Goal: Share content

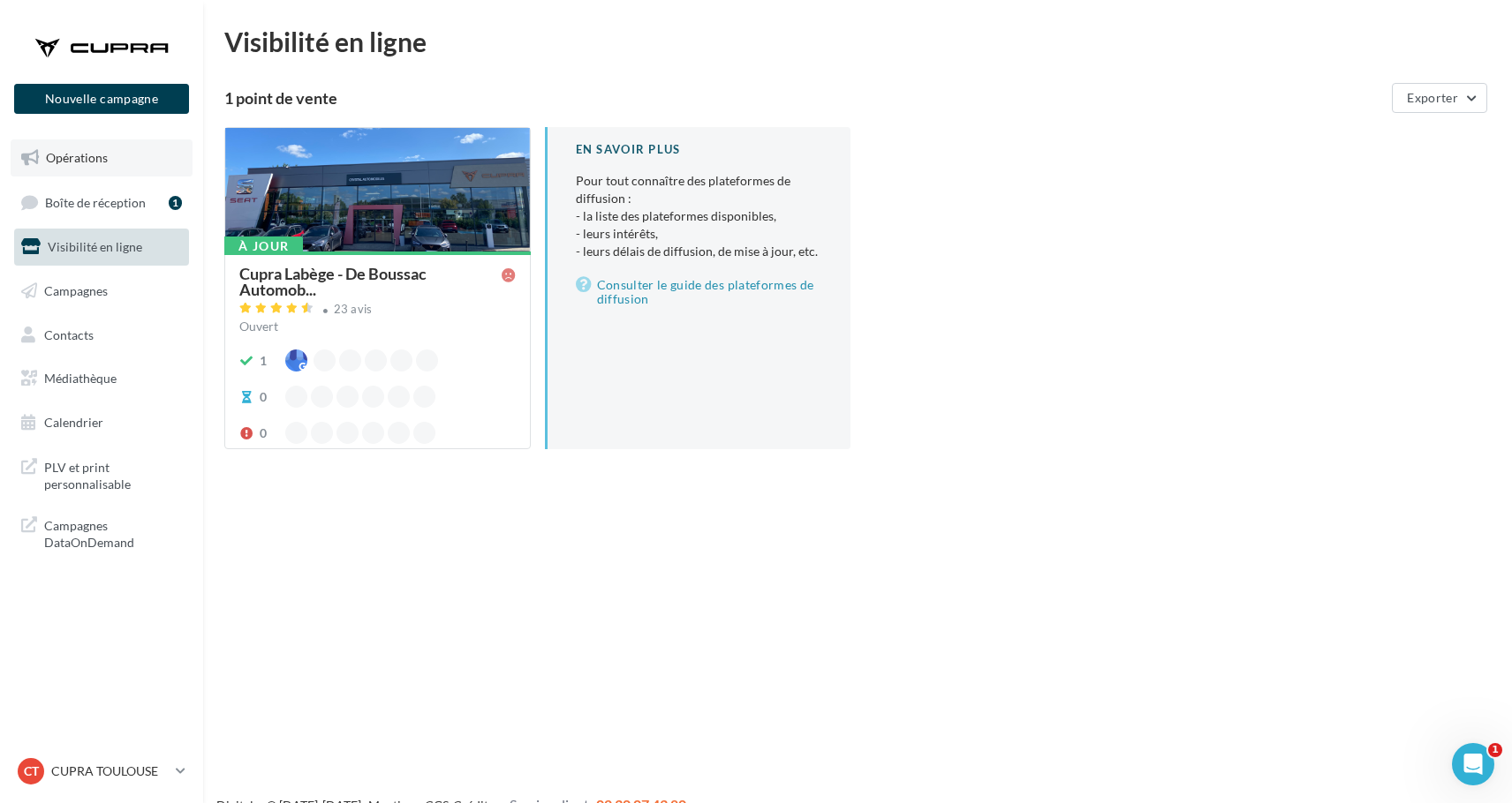
click at [68, 168] on link "Opérations" at bounding box center [101, 158] width 181 height 37
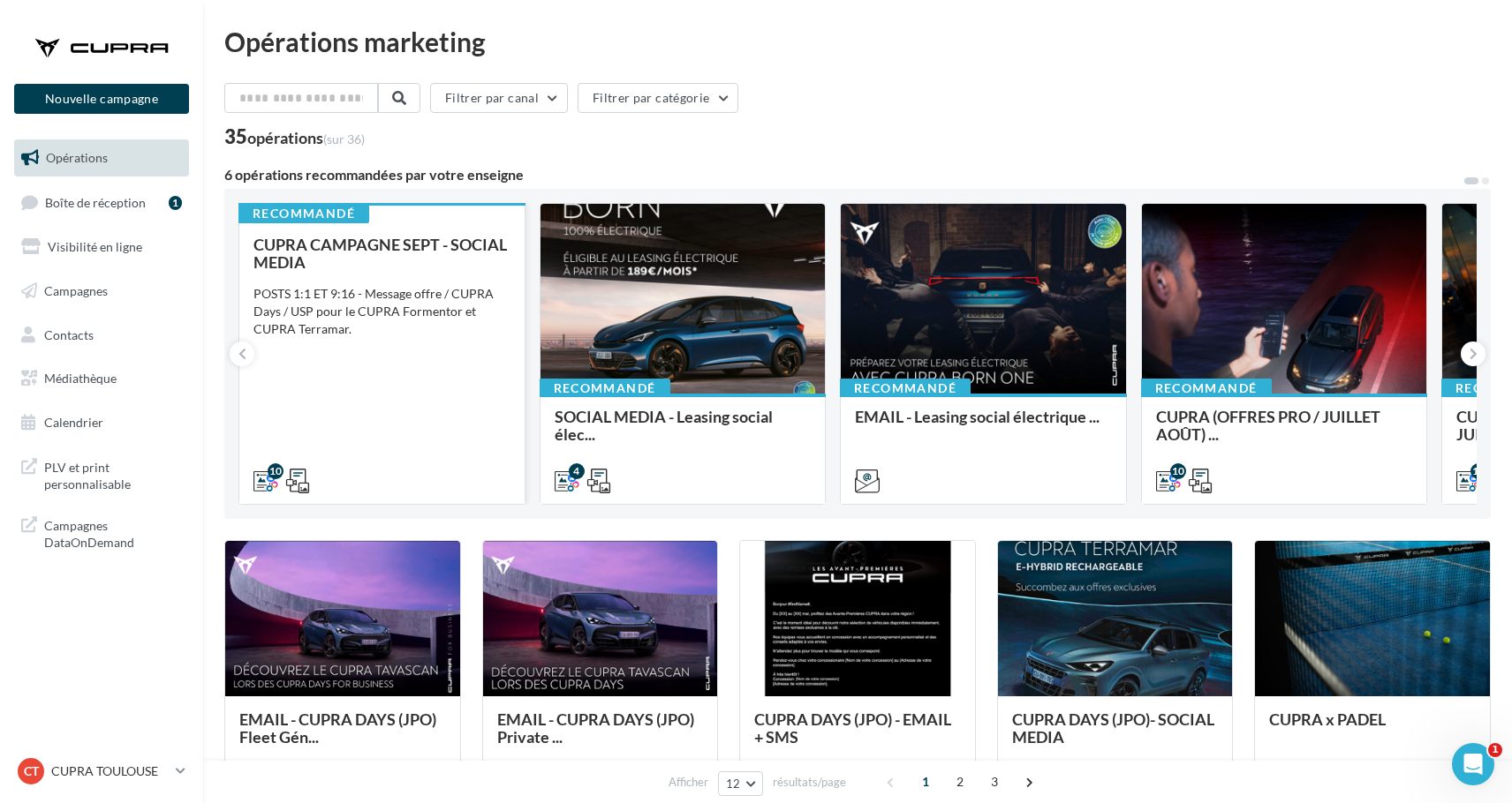
click at [310, 415] on div "CUPRA CAMPAGNE SEPT - SOCIAL MEDIA POSTS 1:1 ET 9:16 - Message offre / CUPRA Da…" at bounding box center [382, 362] width 257 height 253
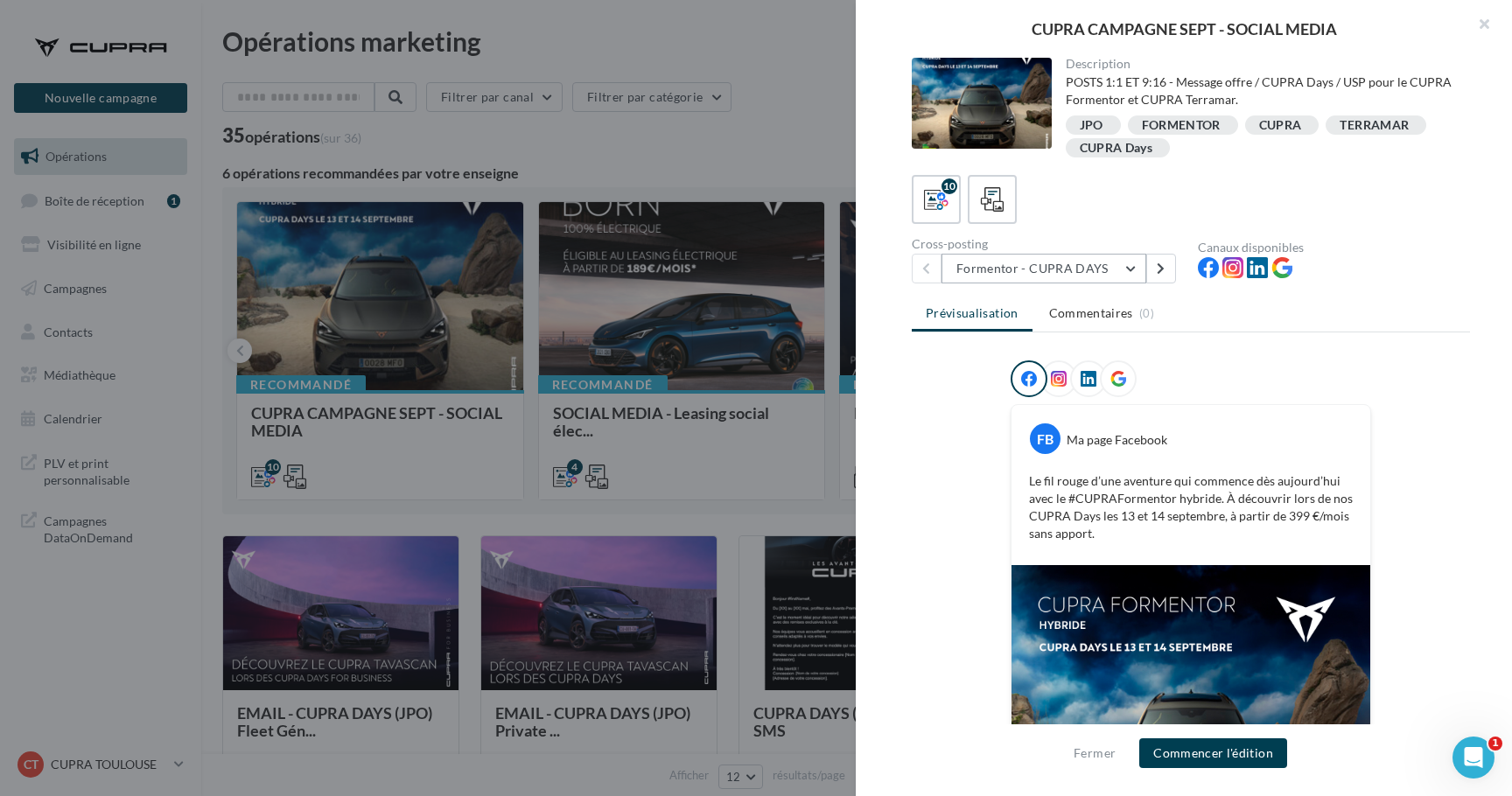
click at [1108, 274] on button "Formentor - CUPRA DAYS" at bounding box center [1043, 268] width 205 height 30
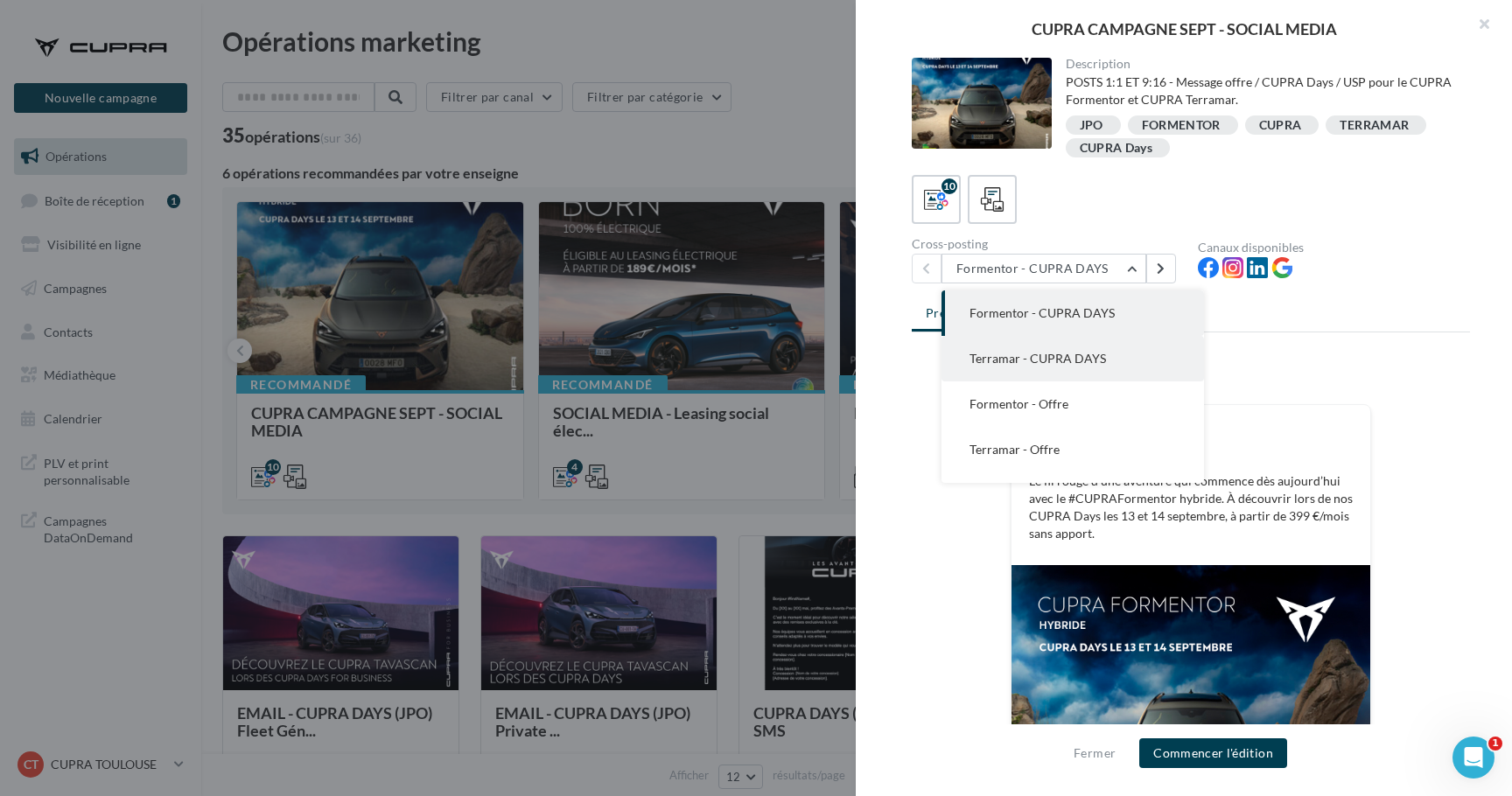
click at [1118, 373] on button "Terramar - CUPRA DAYS" at bounding box center [1072, 359] width 262 height 46
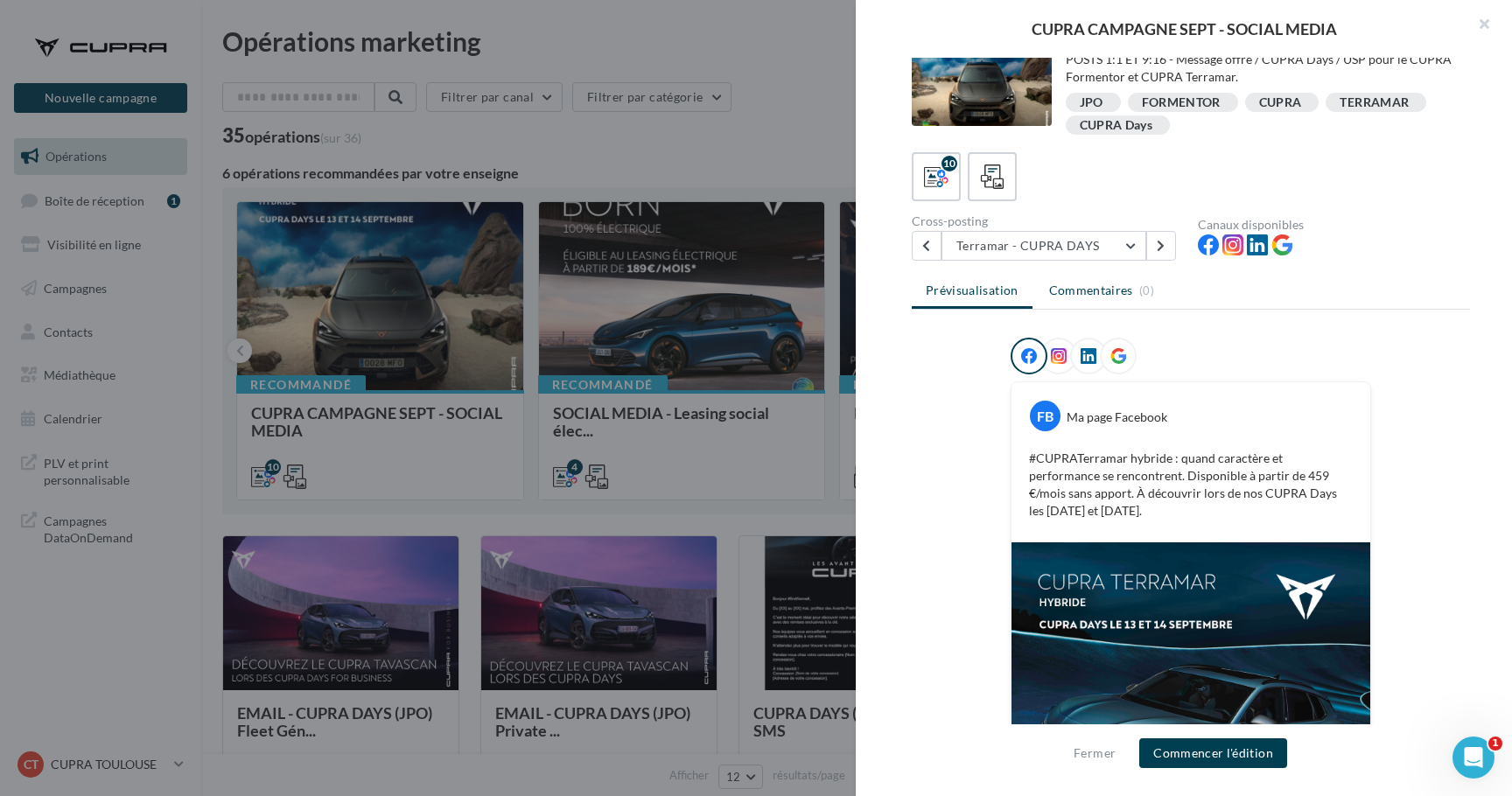
scroll to position [20, 0]
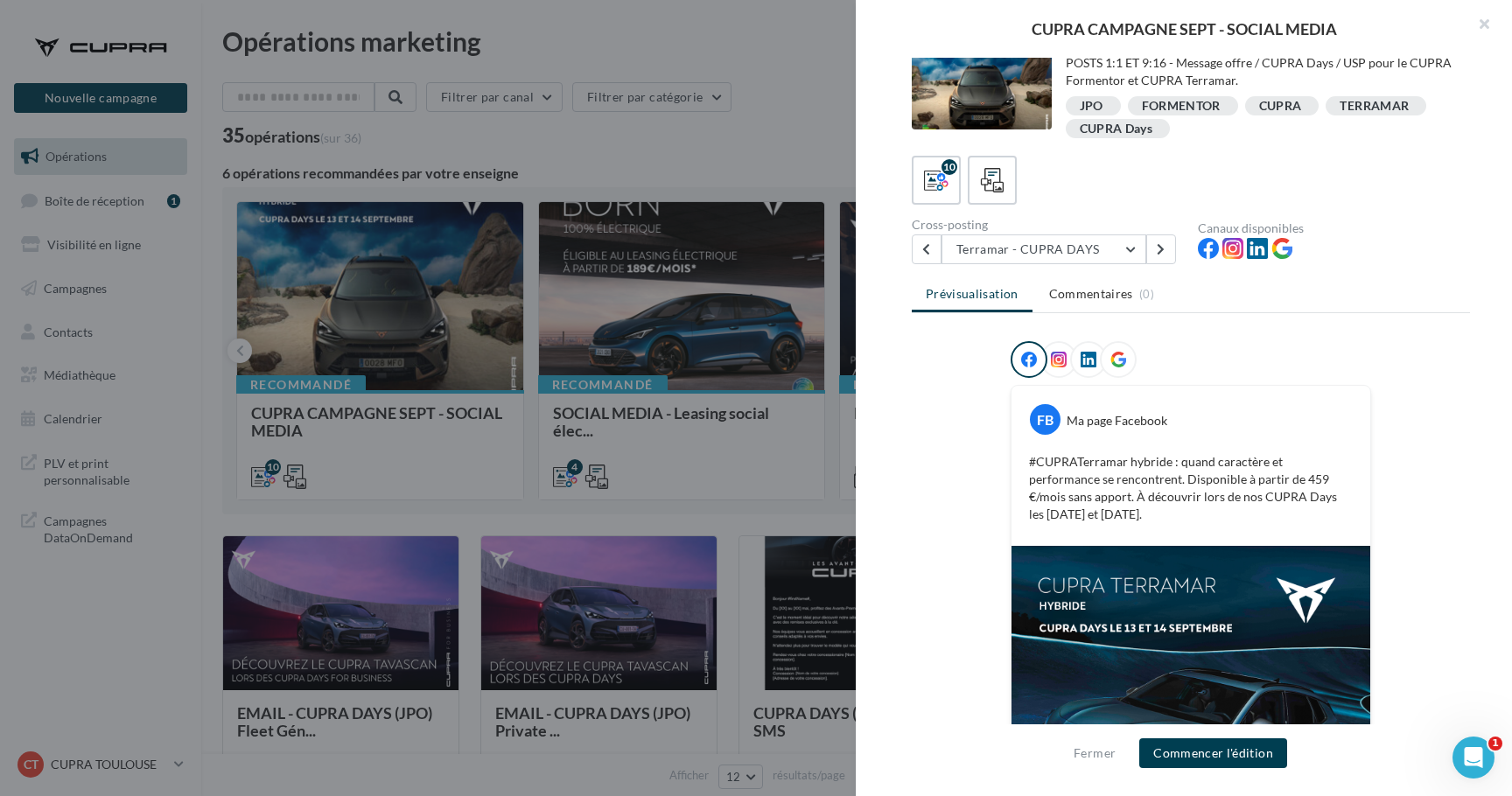
drag, startPoint x: 1089, startPoint y: 517, endPoint x: 1005, endPoint y: 446, distance: 110.0
click at [1012, 446] on div "FB Ma page Facebook #CUPRATerramar hybride : quand caractère et performance se …" at bounding box center [1191, 465] width 359 height 160
copy p "#CUPRATerramar hybride : quand caractère et performance se rencontrent. Disponi…"
click at [1090, 245] on button "Terramar - CUPRA DAYS" at bounding box center [1043, 249] width 205 height 30
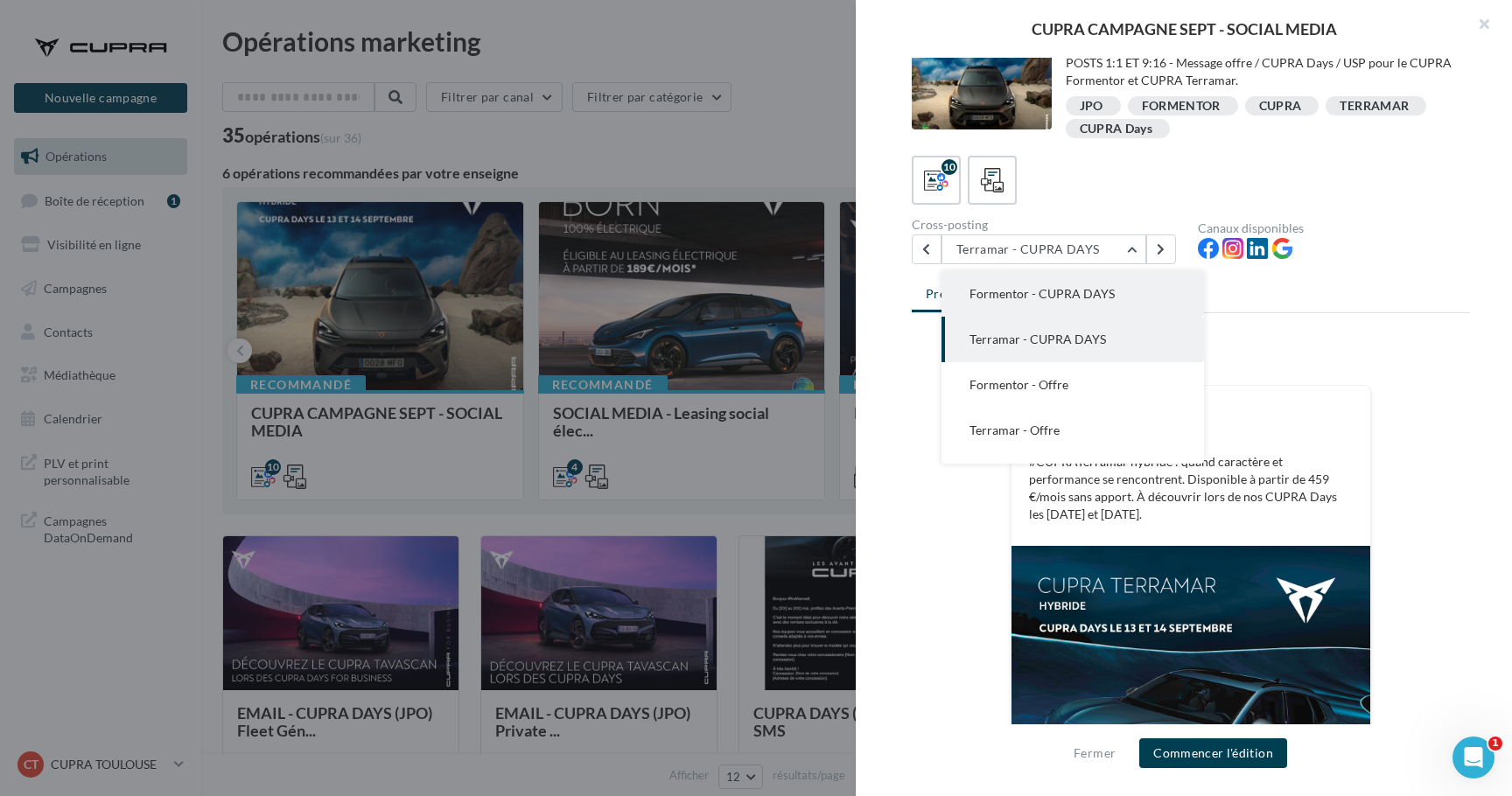
click at [1082, 285] on button "Formentor - CUPRA DAYS" at bounding box center [1072, 293] width 262 height 46
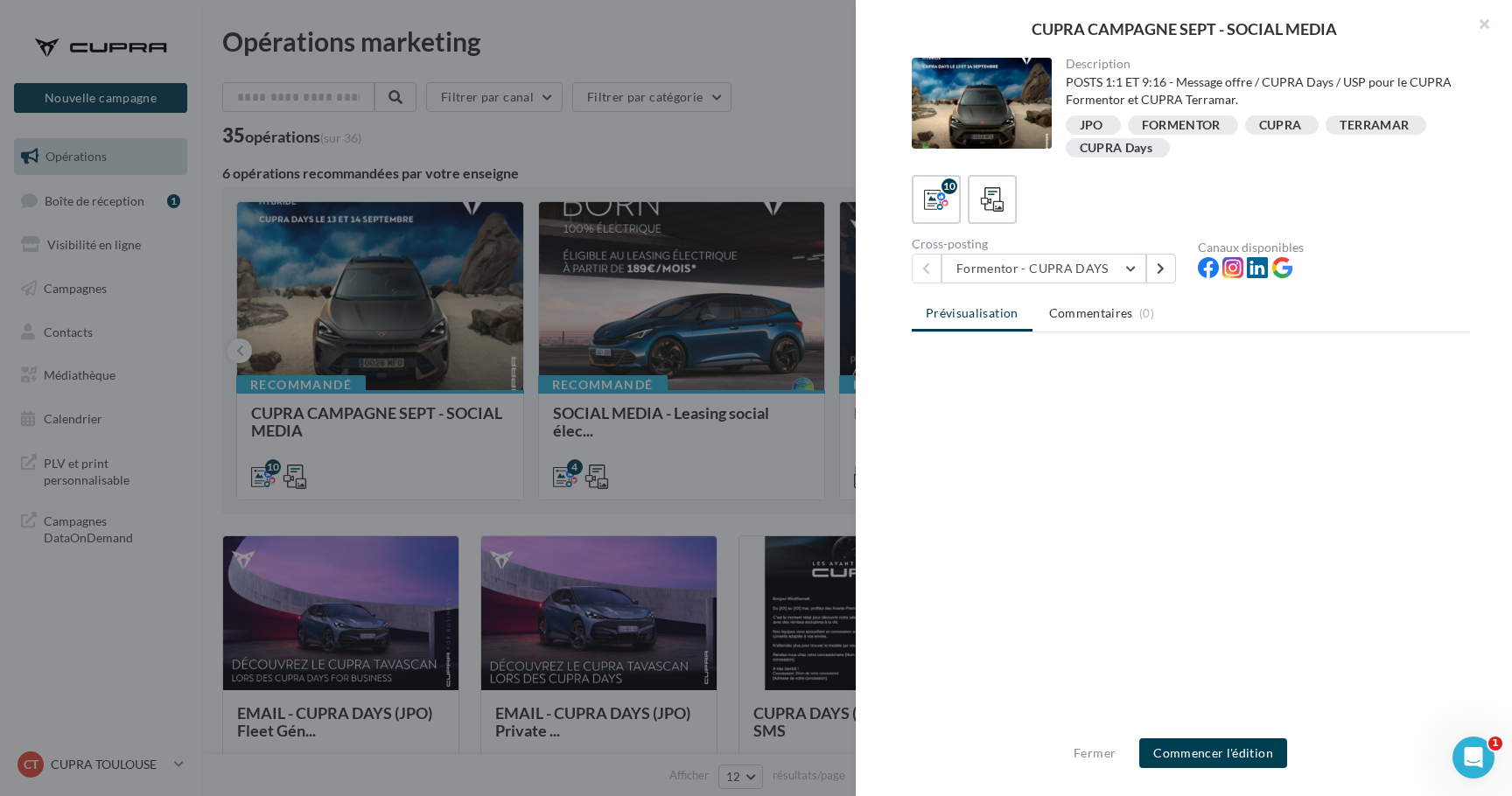
scroll to position [0, 0]
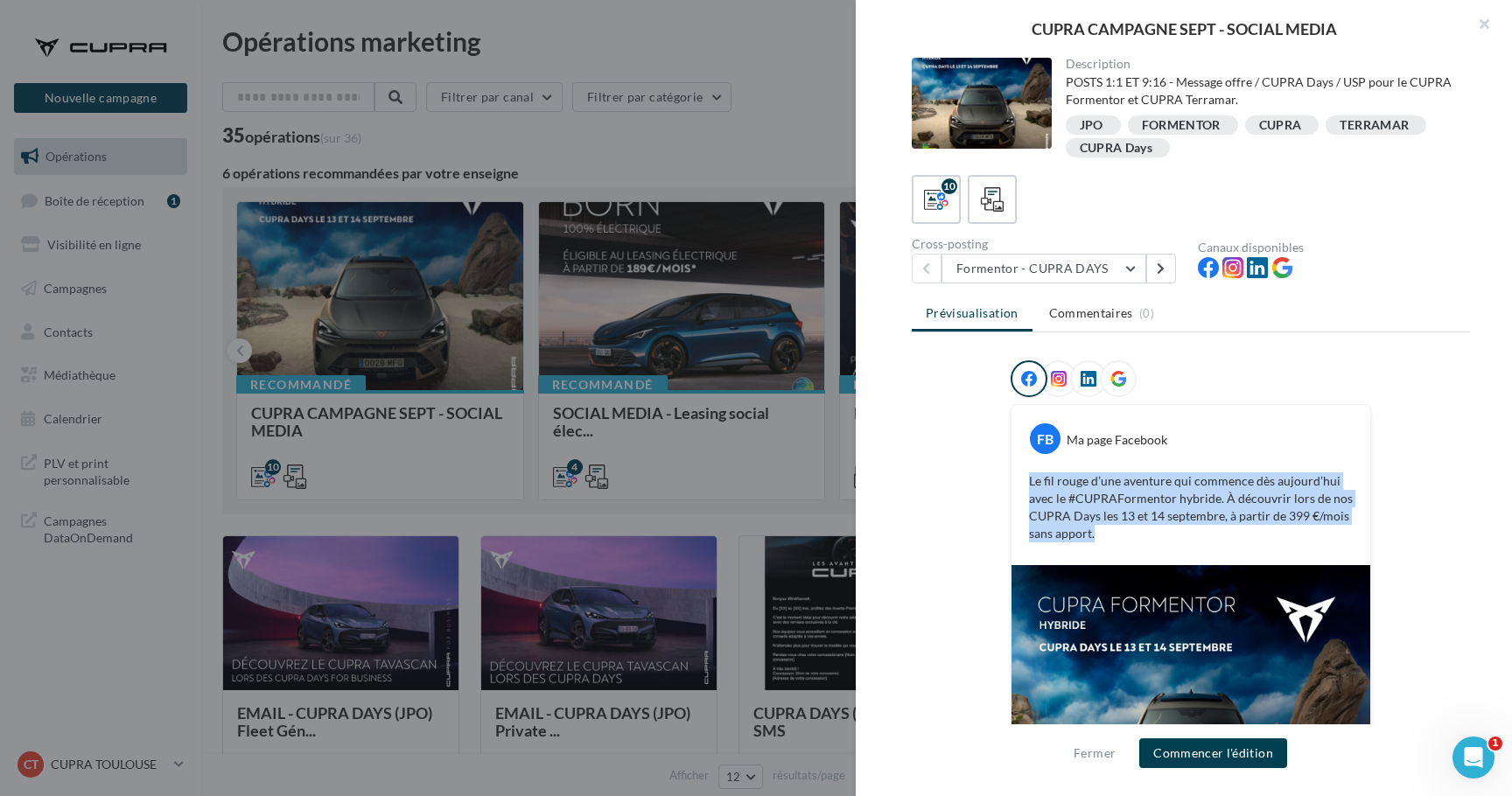
drag, startPoint x: 1095, startPoint y: 539, endPoint x: 1022, endPoint y: 470, distance: 100.4
click at [1022, 470] on div "Le fil rouge d’une aventure qui commence dès aujourd’hui avec le #CUPRAFormento…" at bounding box center [1191, 507] width 350 height 79
copy p "Le fil rouge d’une aventure qui commence dès aujourd’hui avec le #CUPRAFormento…"
click at [1063, 273] on button "Formentor - CUPRA DAYS" at bounding box center [1043, 268] width 205 height 30
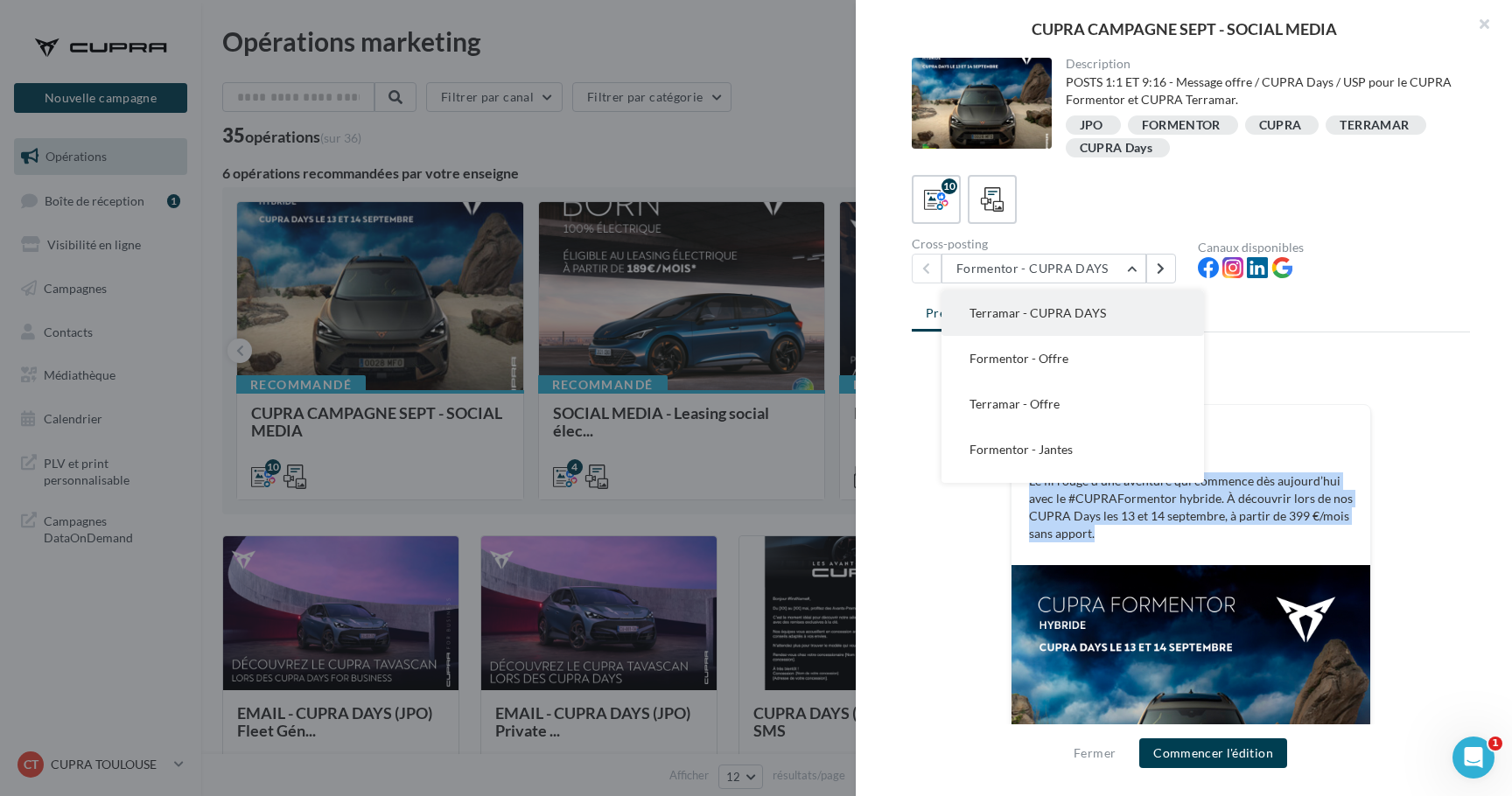
scroll to position [61, 0]
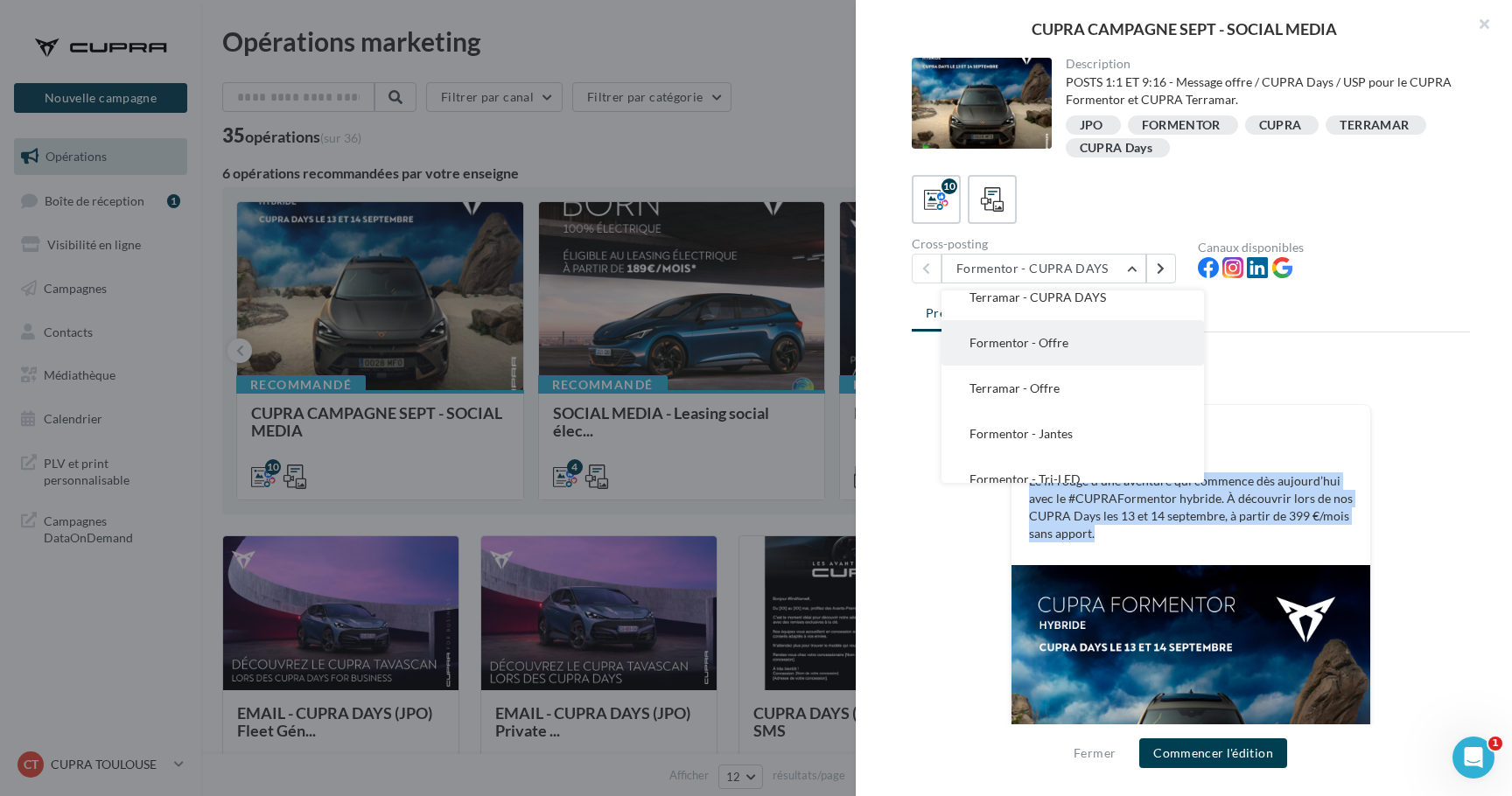
click at [1068, 354] on button "Formentor - Offre" at bounding box center [1072, 343] width 262 height 46
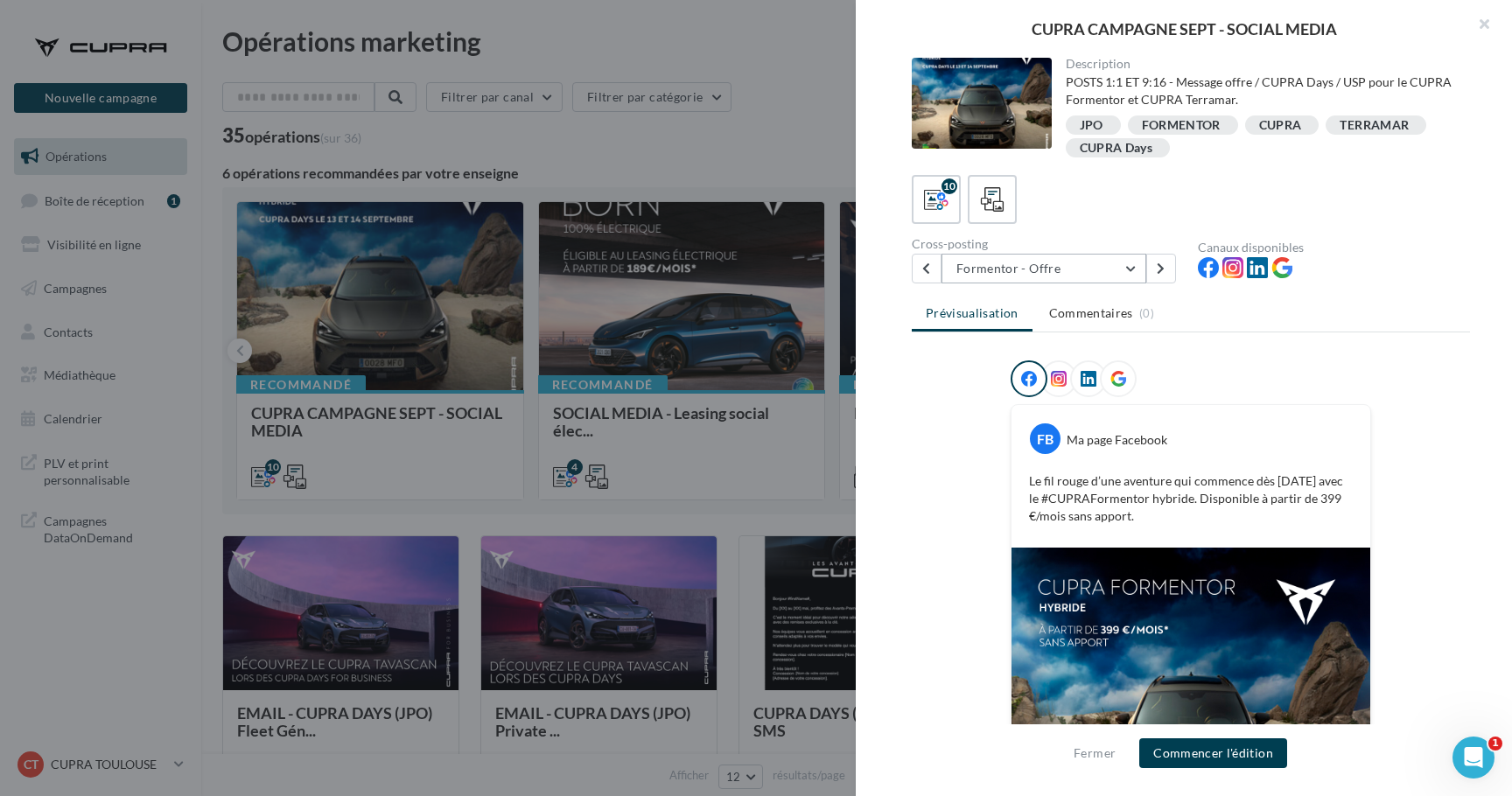
click at [1044, 270] on button "Formentor - Offre" at bounding box center [1043, 268] width 205 height 30
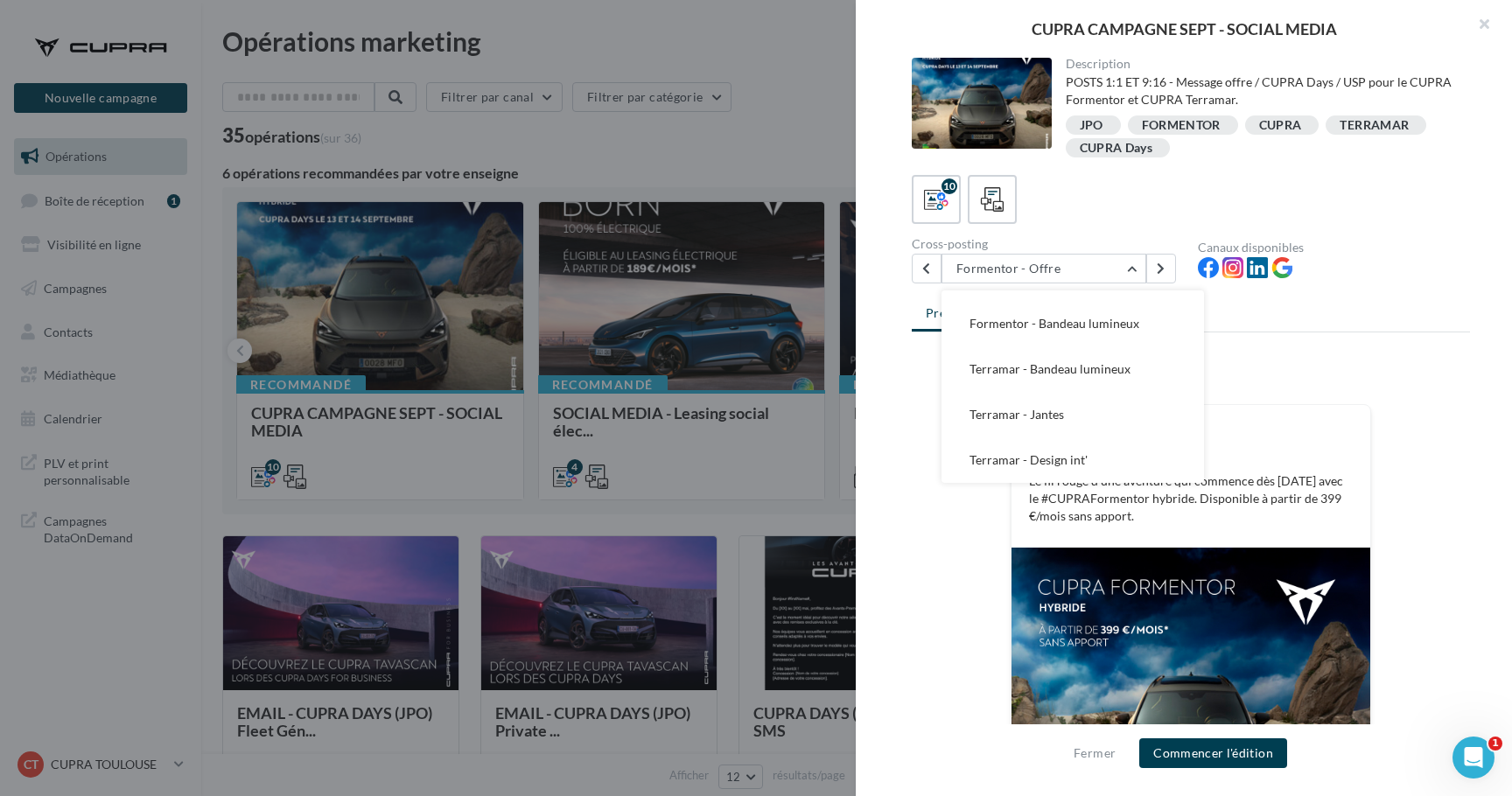
scroll to position [262, 0]
click at [1300, 399] on div at bounding box center [1191, 382] width 361 height 44
